Goal: Information Seeking & Learning: Compare options

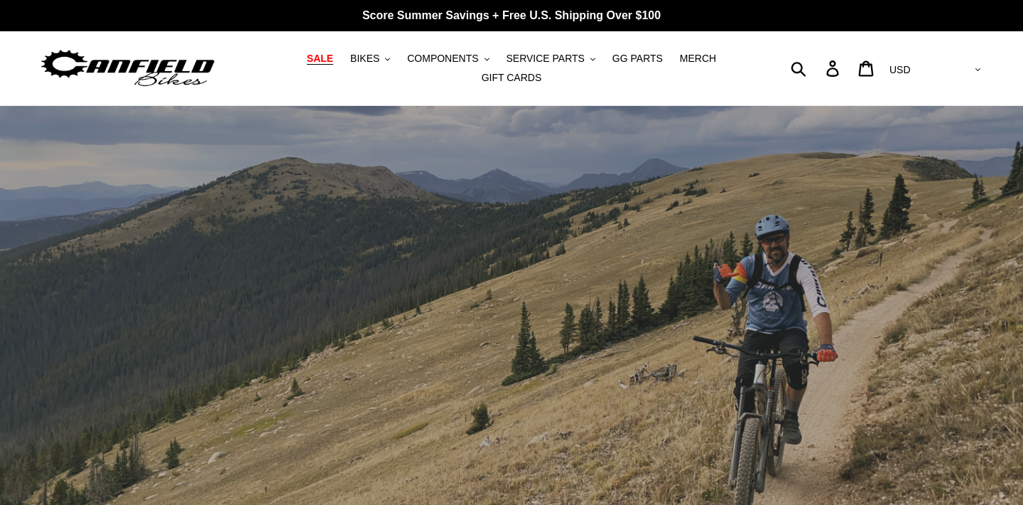
click at [328, 60] on span "SALE" at bounding box center [320, 59] width 26 height 12
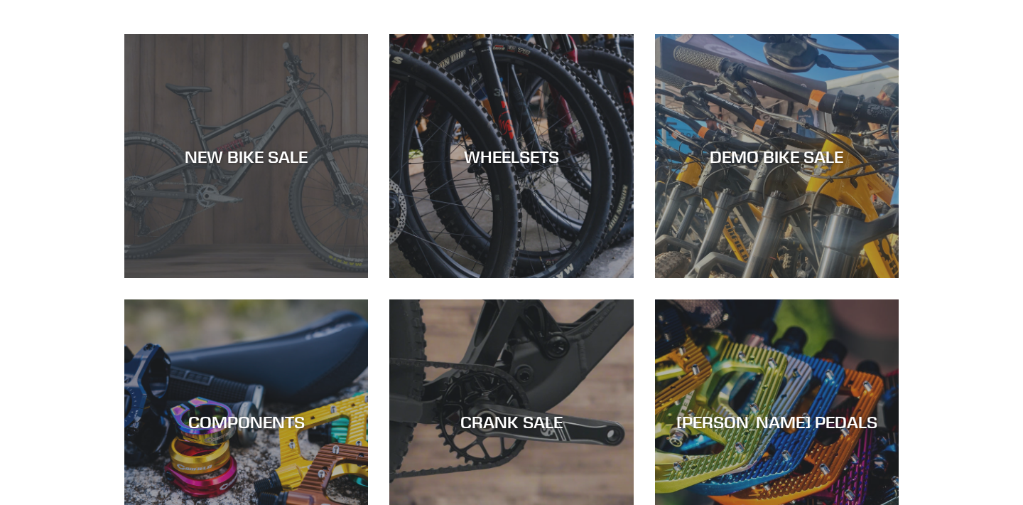
scroll to position [587, 0]
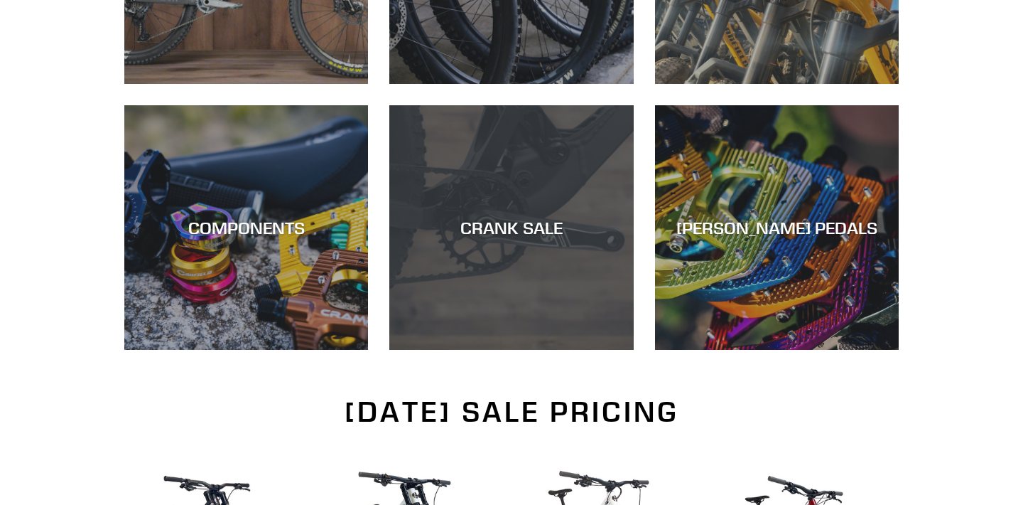
click at [501, 350] on div "CRANK SALE" at bounding box center [511, 350] width 244 height 0
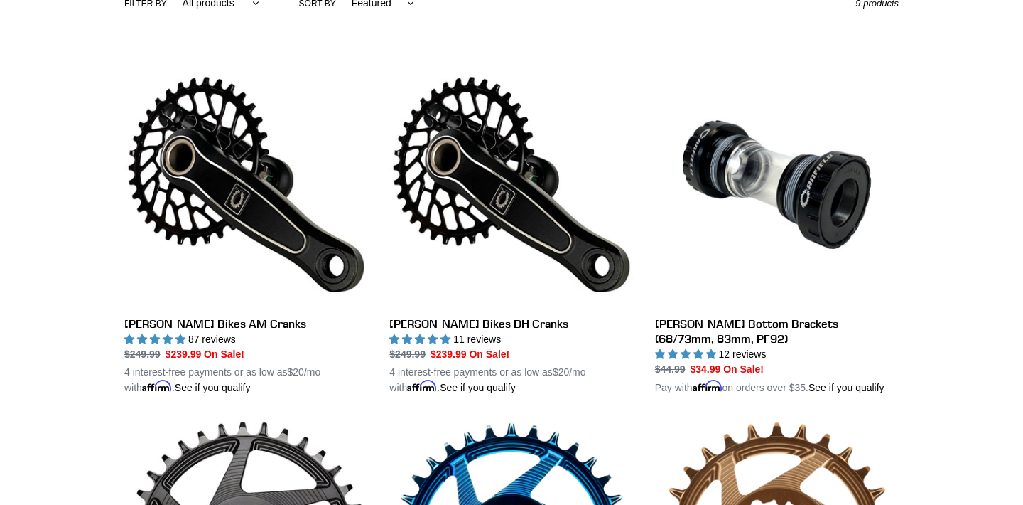
scroll to position [365, 0]
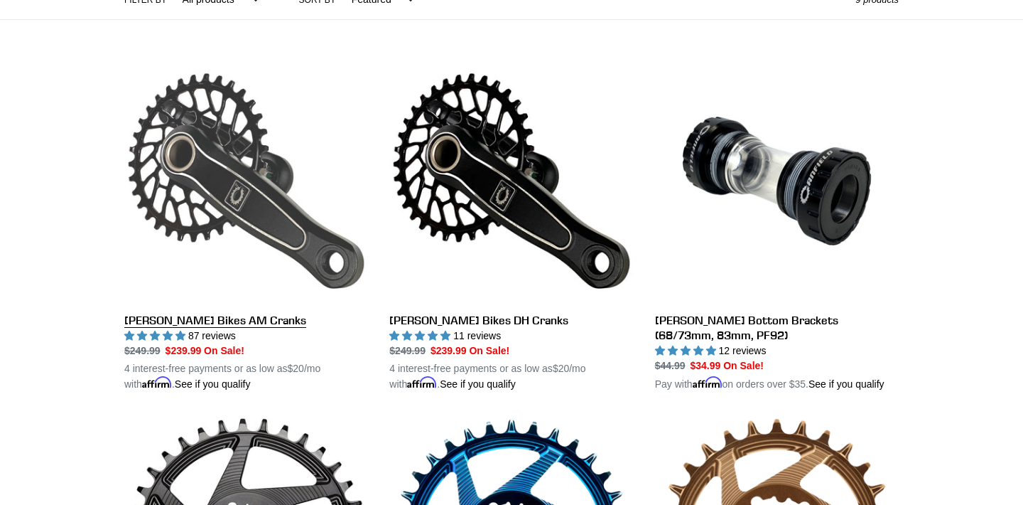
click at [141, 322] on link "[PERSON_NAME] Bikes AM Cranks" at bounding box center [246, 225] width 244 height 333
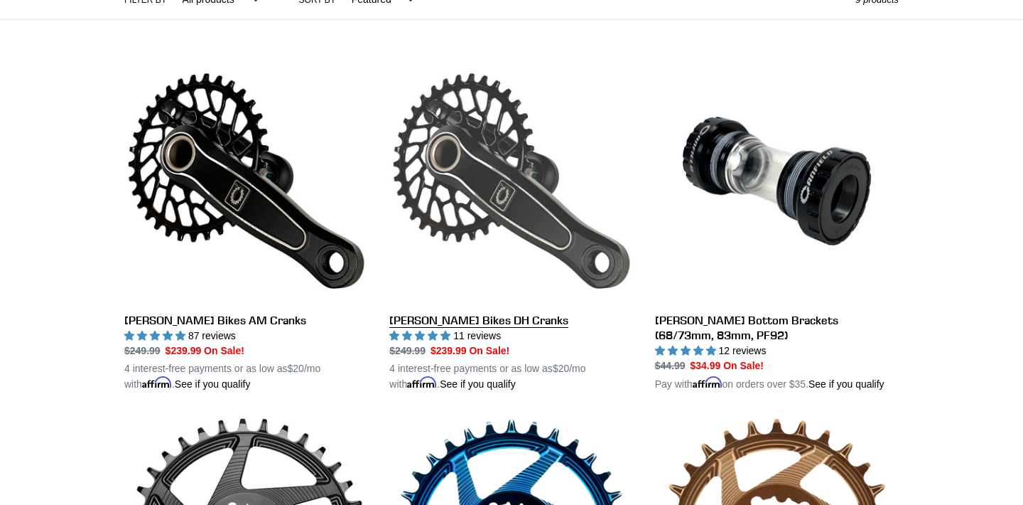
click at [437, 314] on link "Canfield Bikes DH Cranks" at bounding box center [511, 225] width 244 height 333
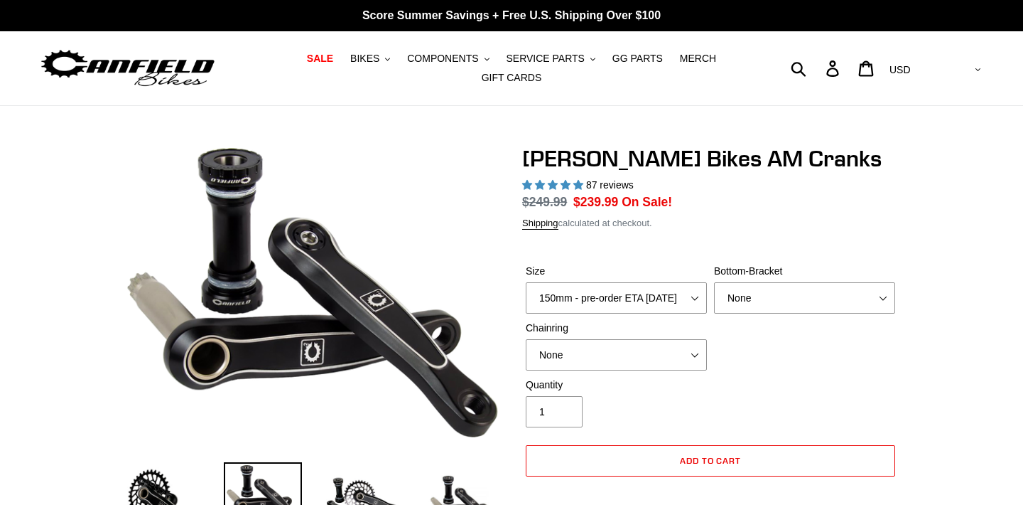
select select "highest-rating"
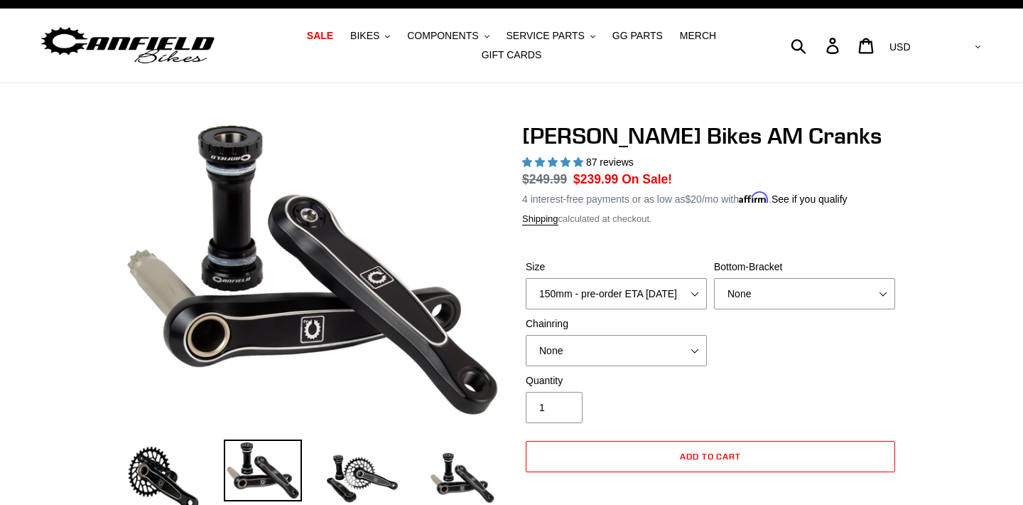
scroll to position [26, 0]
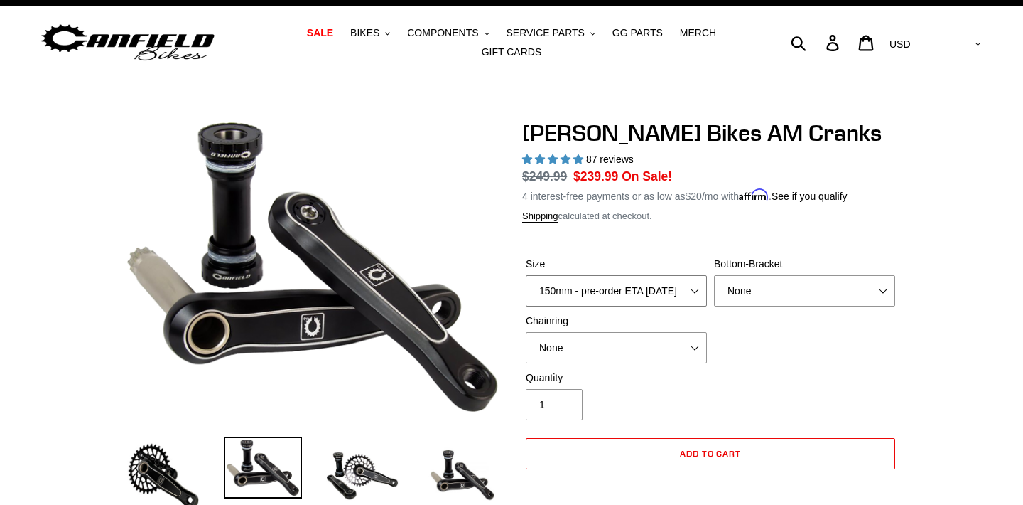
select select "170mm - pre-order ETA 9/30/25"
select select "BSA Threaded 68/73mm"
select select "30t Round (Boost 148)"
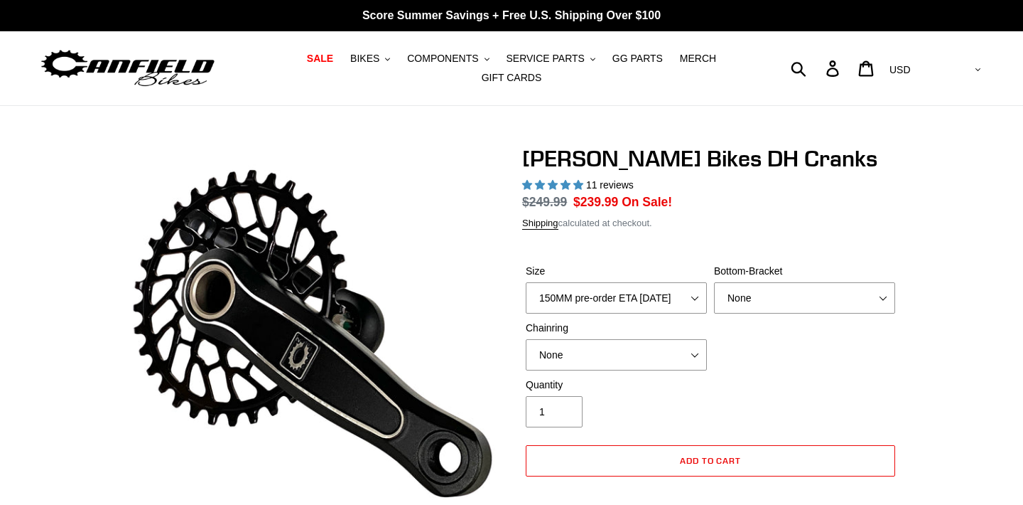
select select "highest-rating"
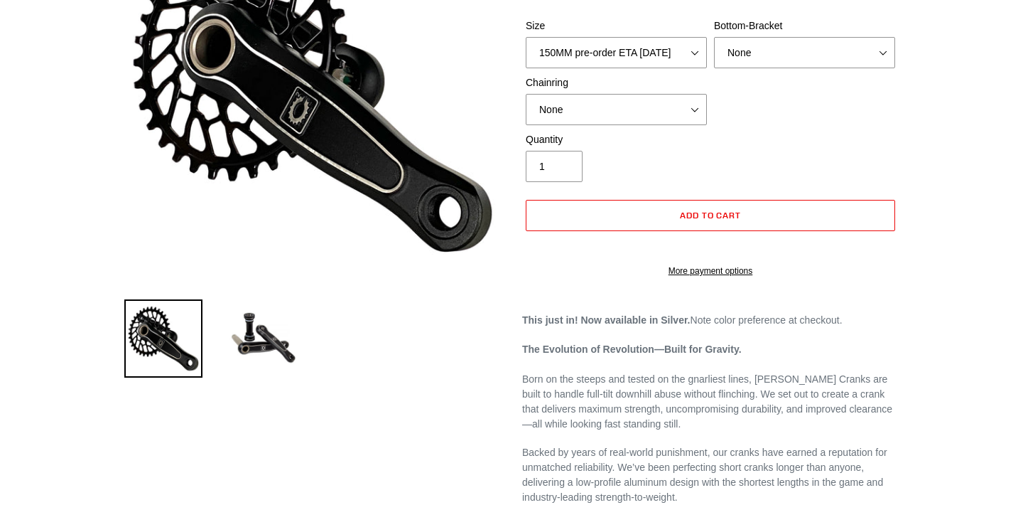
scroll to position [249, 0]
